Goal: Information Seeking & Learning: Learn about a topic

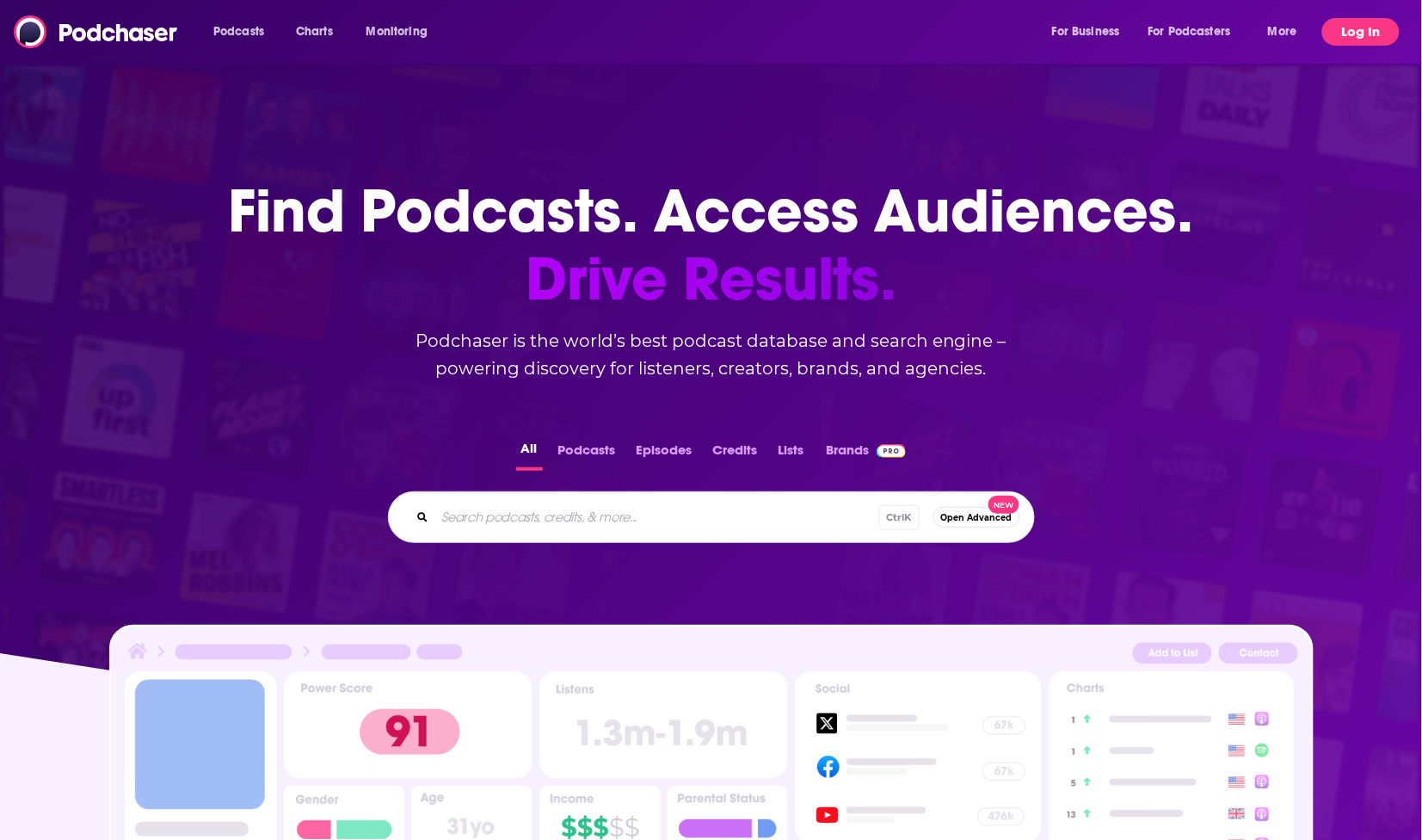
click at [1373, 34] on button "Log In" at bounding box center [1361, 32] width 78 height 28
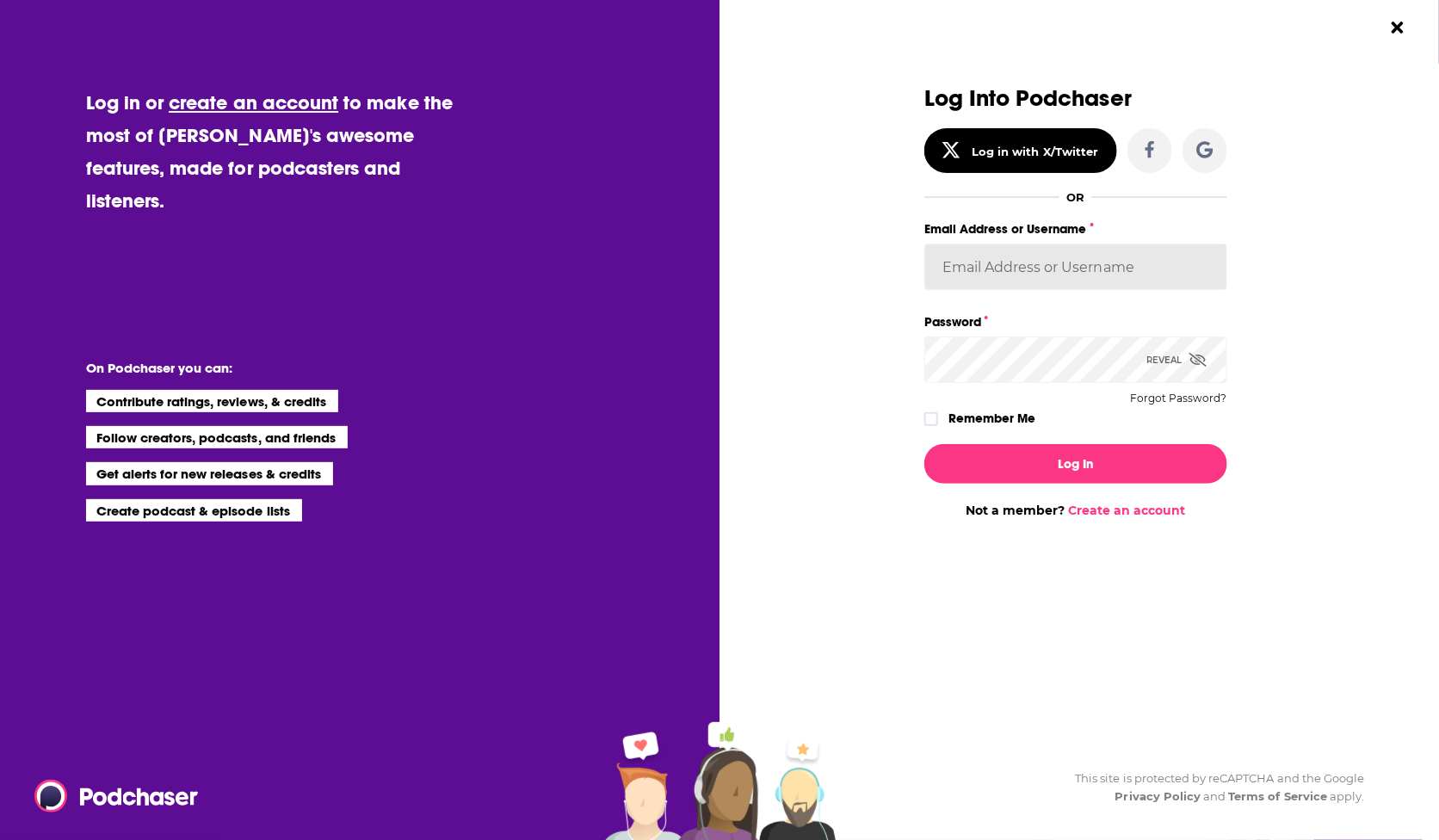
click at [1068, 275] on input "Email Address or Username" at bounding box center [1076, 267] width 303 height 46
type input "SimonElement"
click at [925, 444] on button "Log In" at bounding box center [1076, 463] width 303 height 40
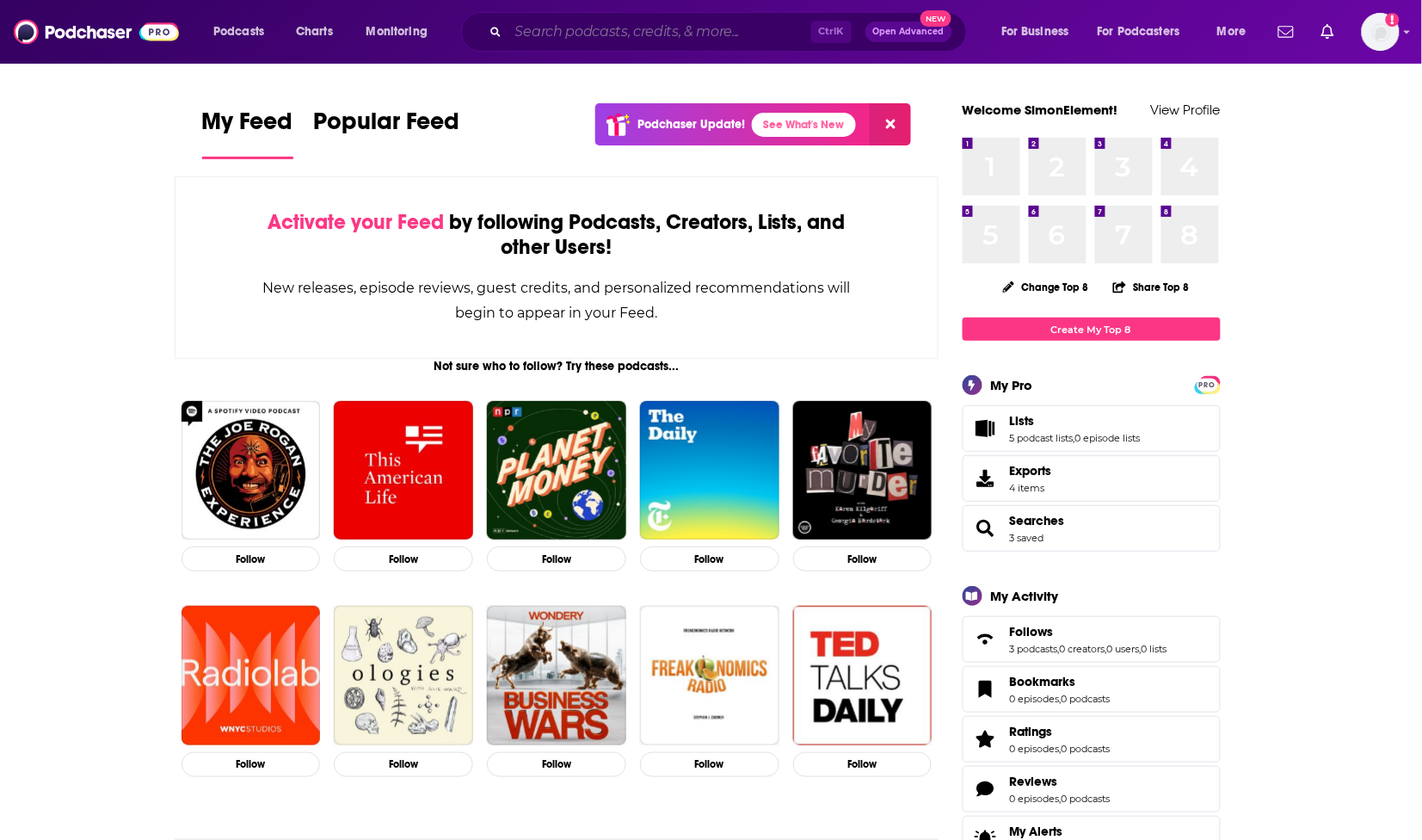
click at [656, 21] on input "Search podcasts, credits, & more..." at bounding box center [660, 32] width 303 height 28
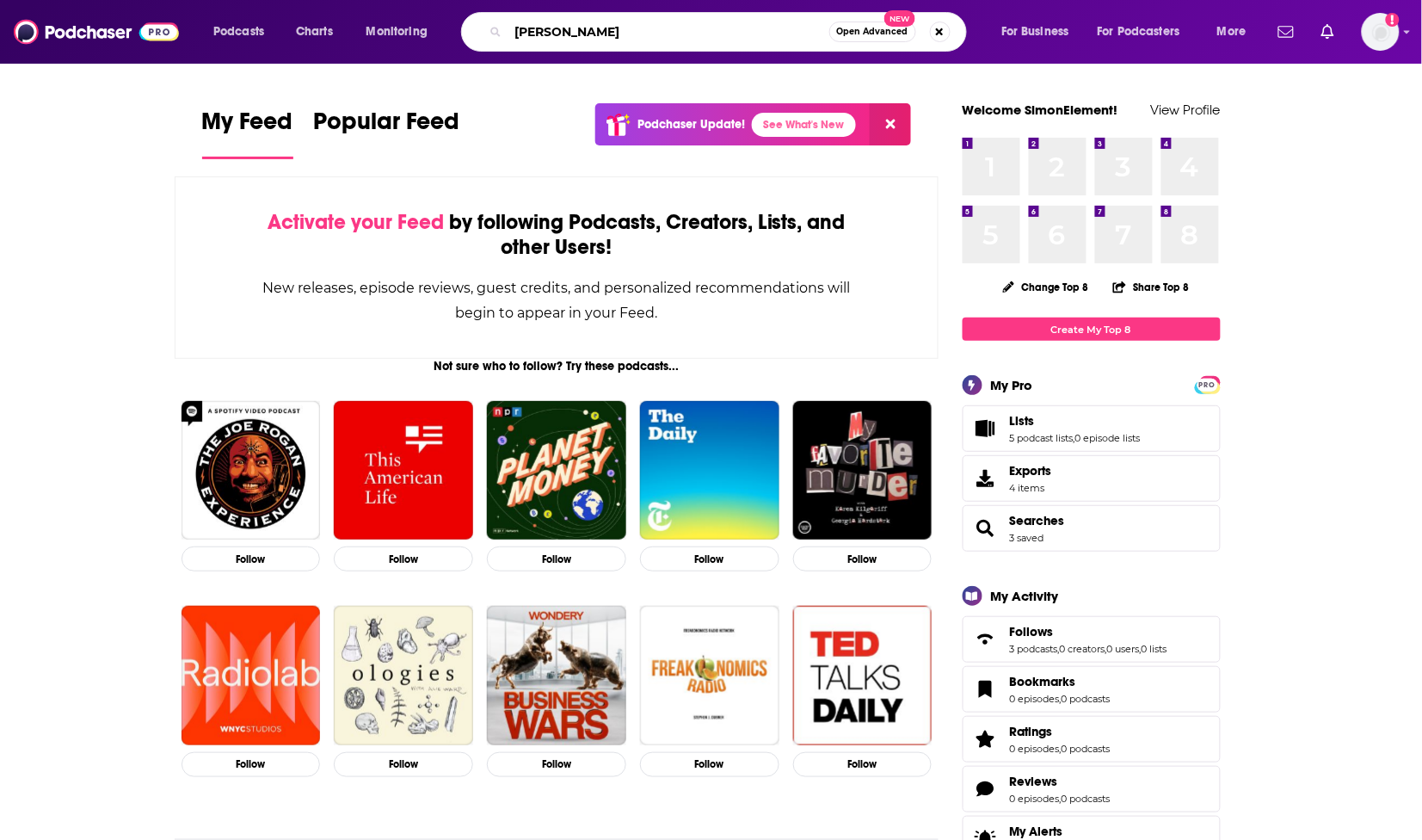
type input "[PERSON_NAME]"
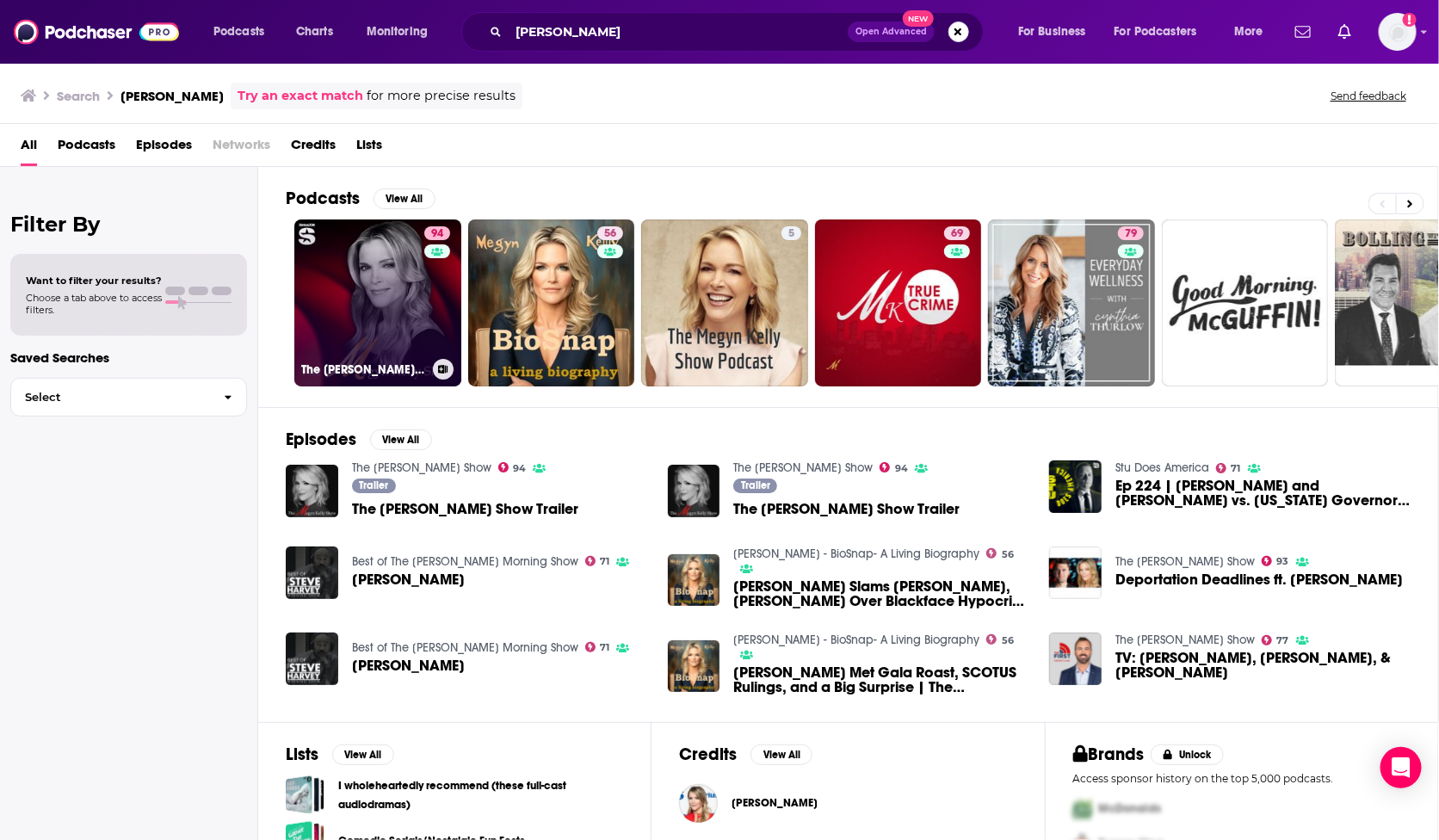
click at [389, 307] on link "94 The [PERSON_NAME] Show" at bounding box center [378, 303] width 167 height 167
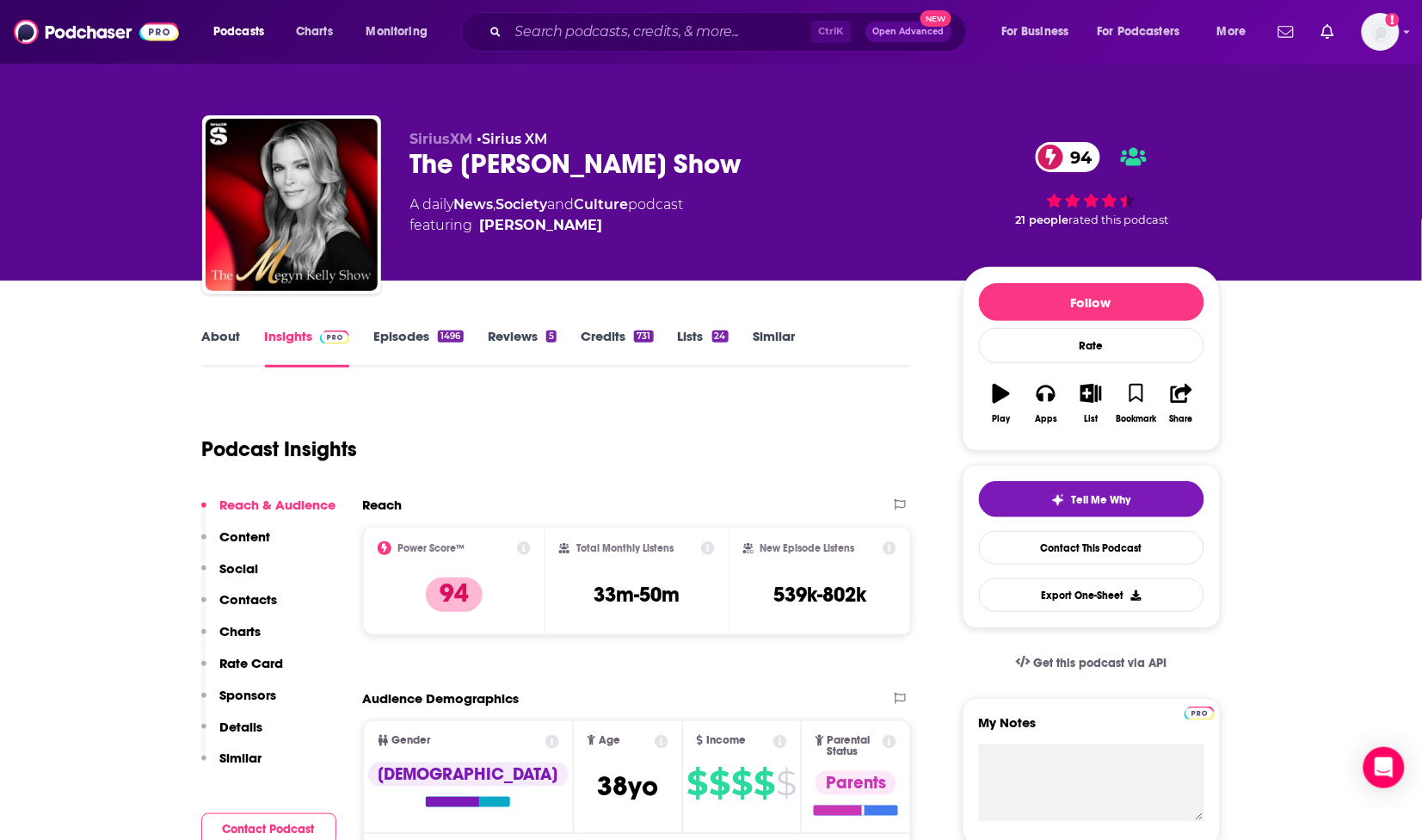
scroll to position [430, 0]
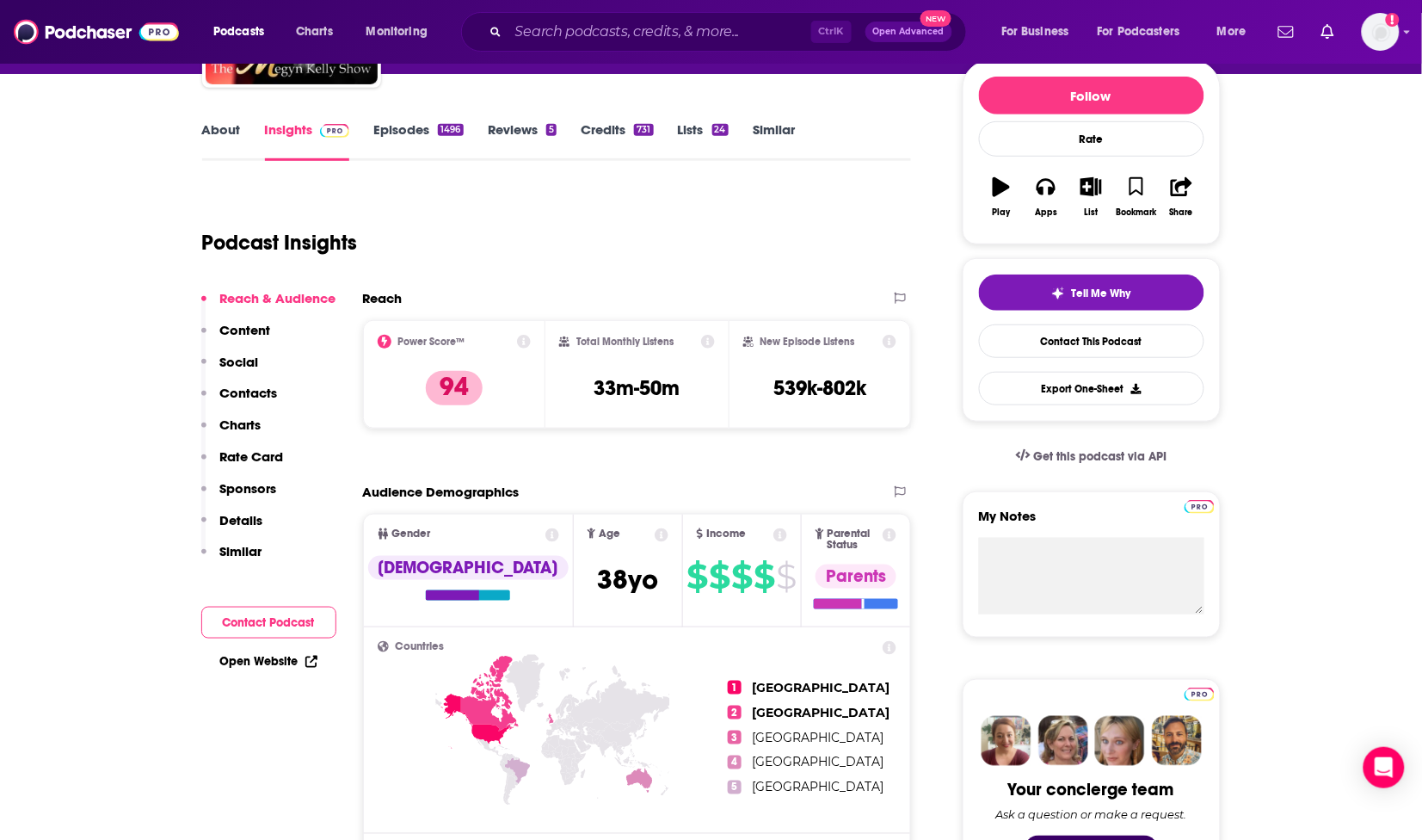
scroll to position [215, 0]
